Goal: Find specific page/section: Find specific page/section

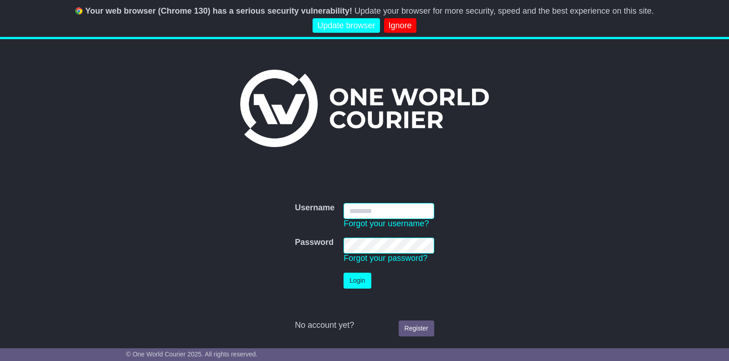
type input "**********"
click at [365, 283] on button "Login" at bounding box center [356, 281] width 27 height 16
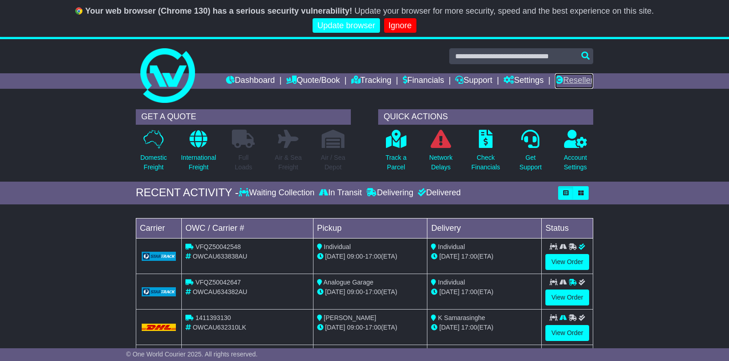
click at [575, 80] on link "Reseller" at bounding box center [574, 80] width 38 height 15
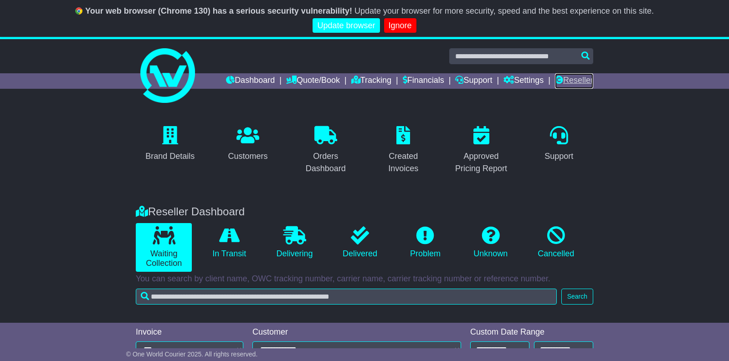
click at [570, 80] on link "Reseller" at bounding box center [574, 80] width 38 height 15
click at [404, 21] on link "Ignore" at bounding box center [400, 25] width 32 height 15
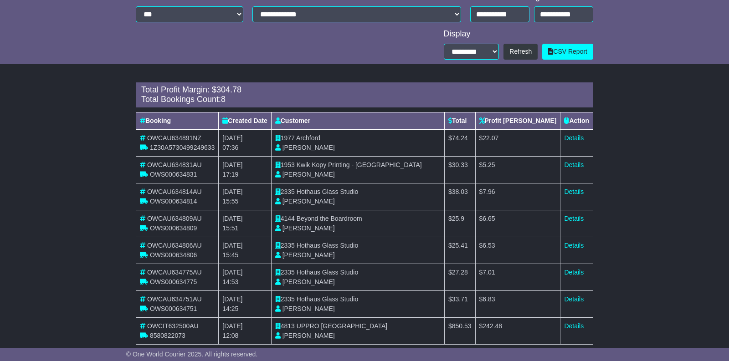
scroll to position [290, 0]
